Goal: Information Seeking & Learning: Check status

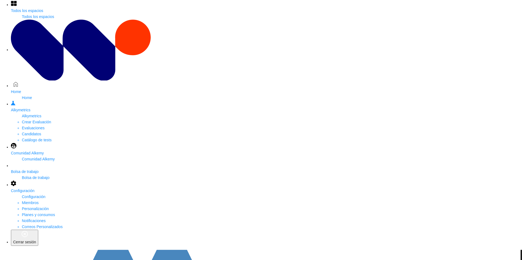
scroll to position [27, 0]
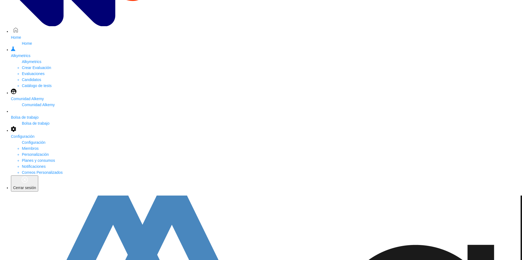
scroll to position [82, 0]
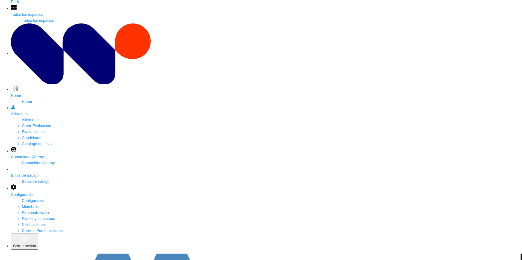
scroll to position [27, 0]
